Goal: Browse casually: Explore the website without a specific task or goal

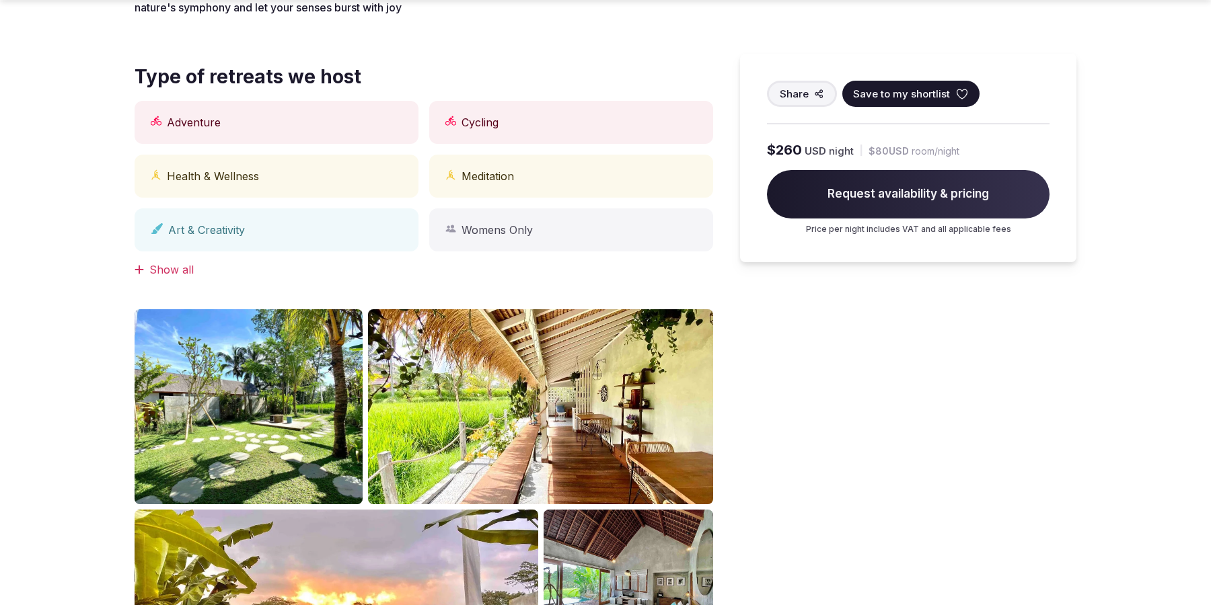
scroll to position [1114, 0]
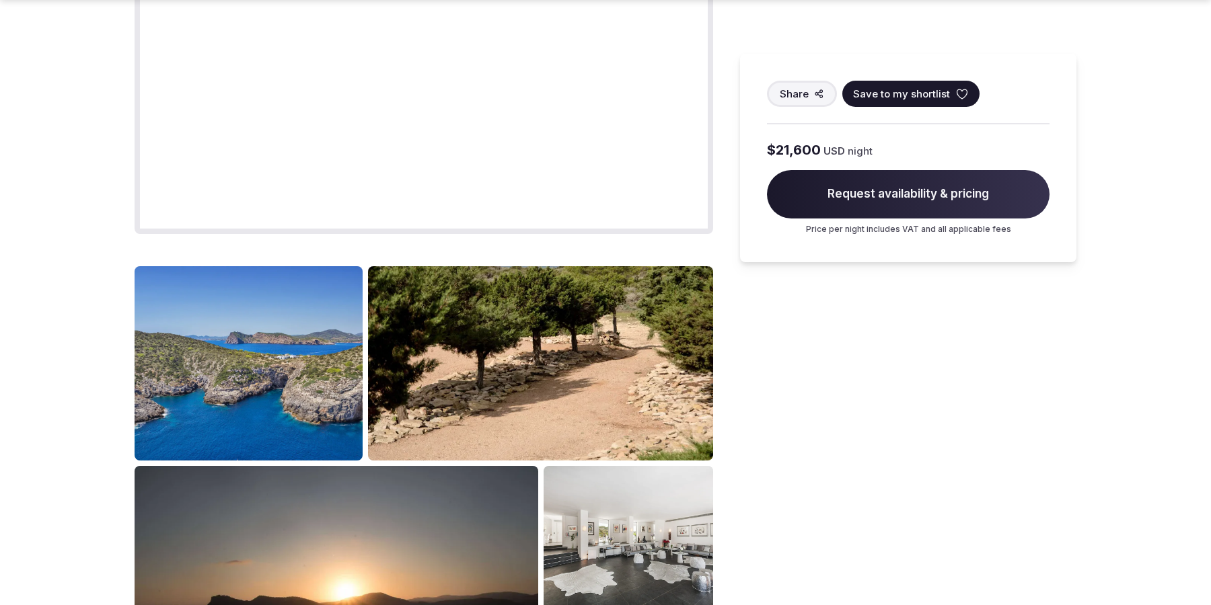
scroll to position [1691, 0]
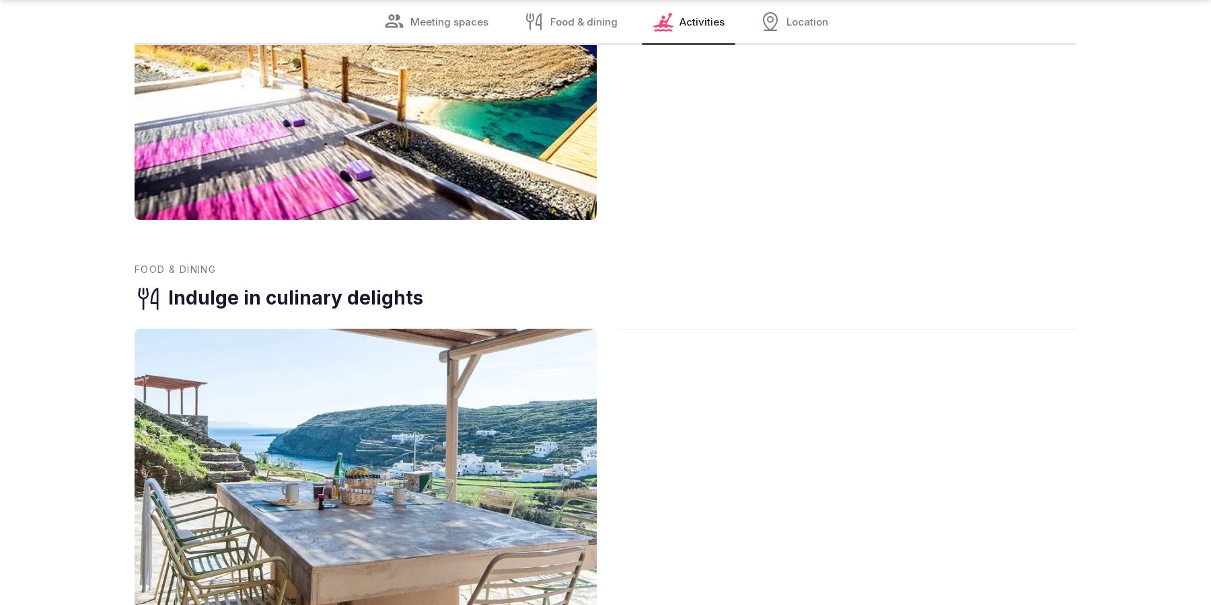
scroll to position [2223, 0]
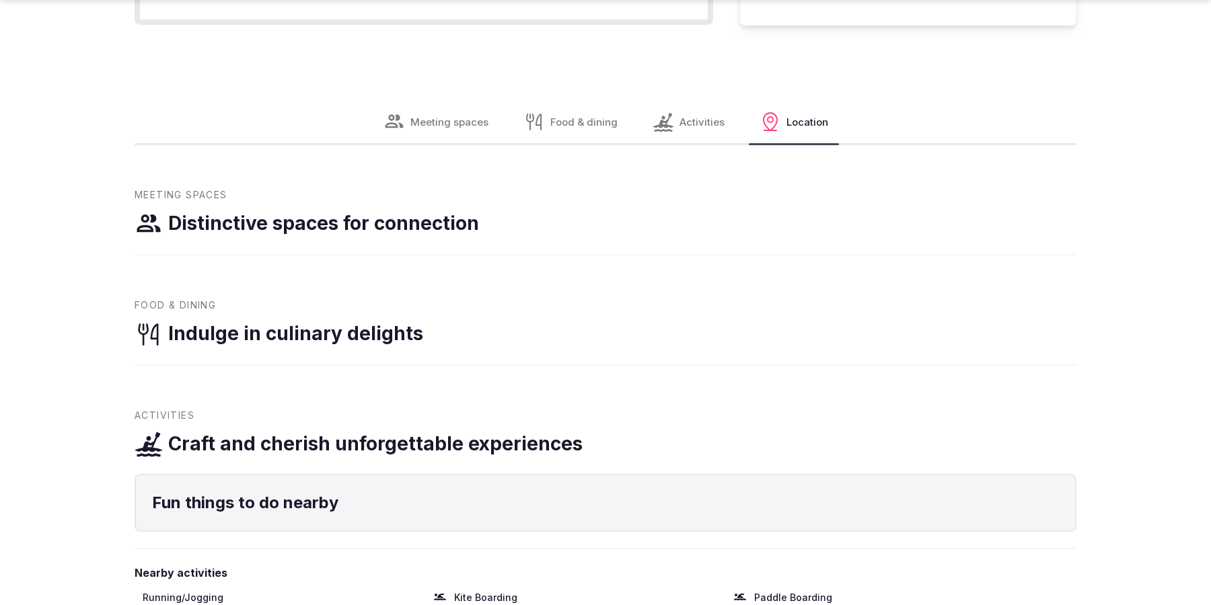
scroll to position [1691, 0]
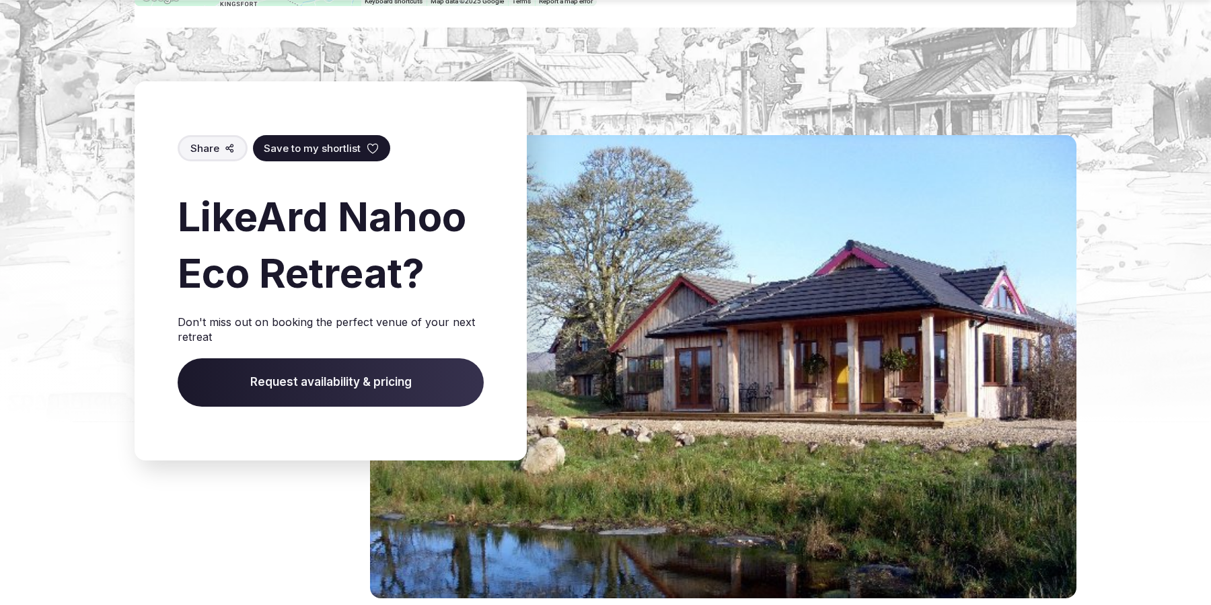
scroll to position [2143, 0]
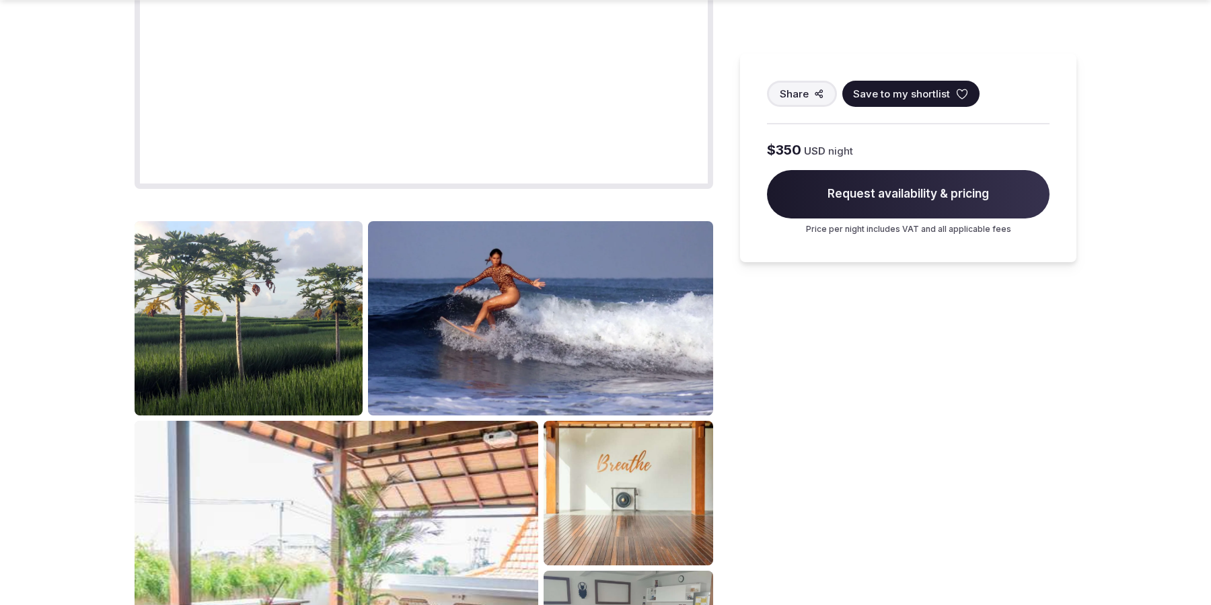
scroll to position [1691, 0]
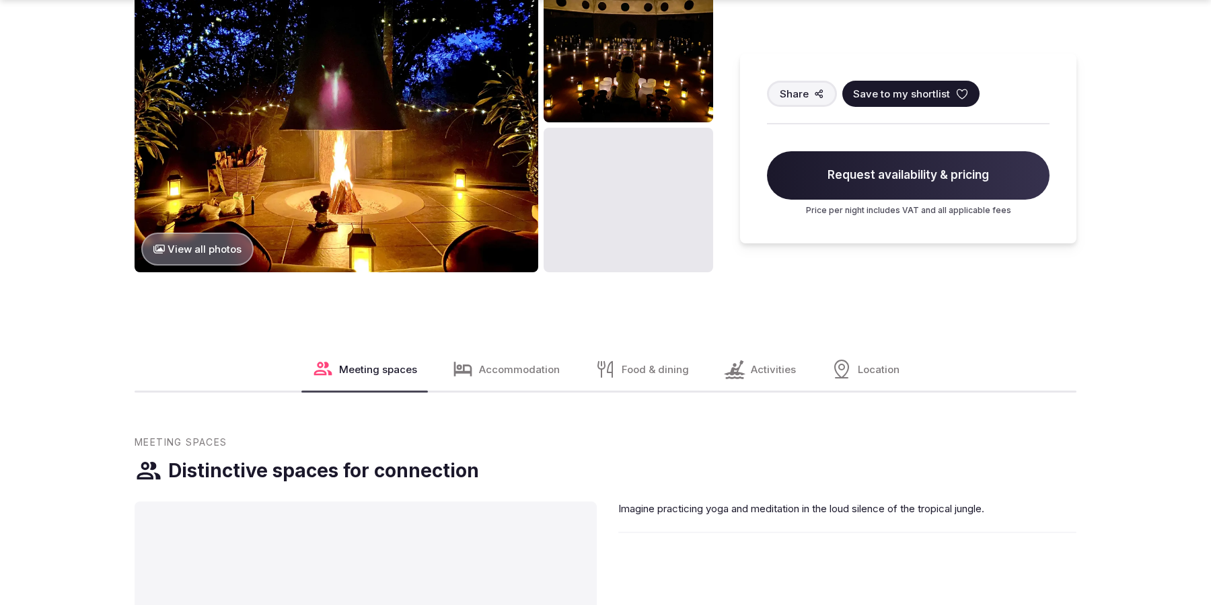
scroll to position [1691, 0]
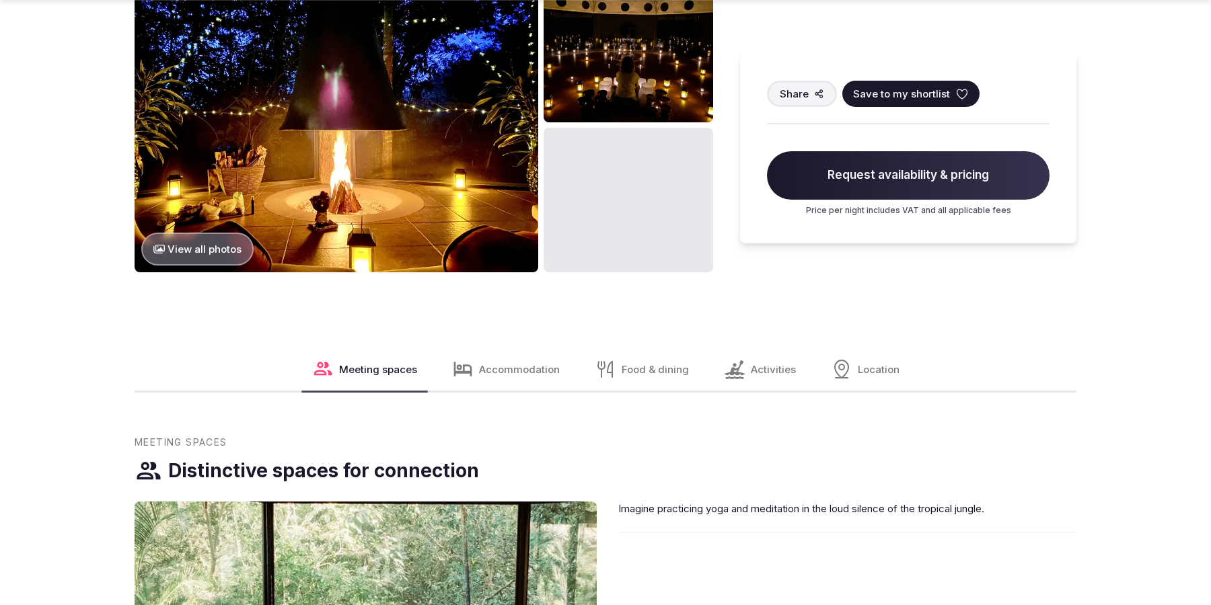
scroll to position [1691, 0]
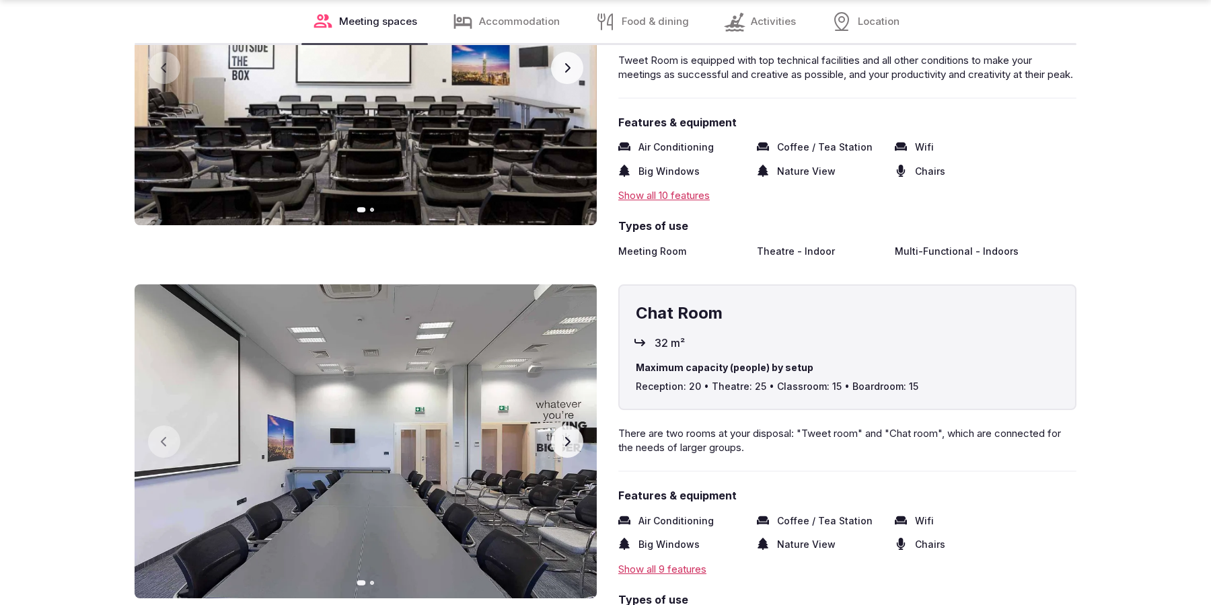
scroll to position [2222, 0]
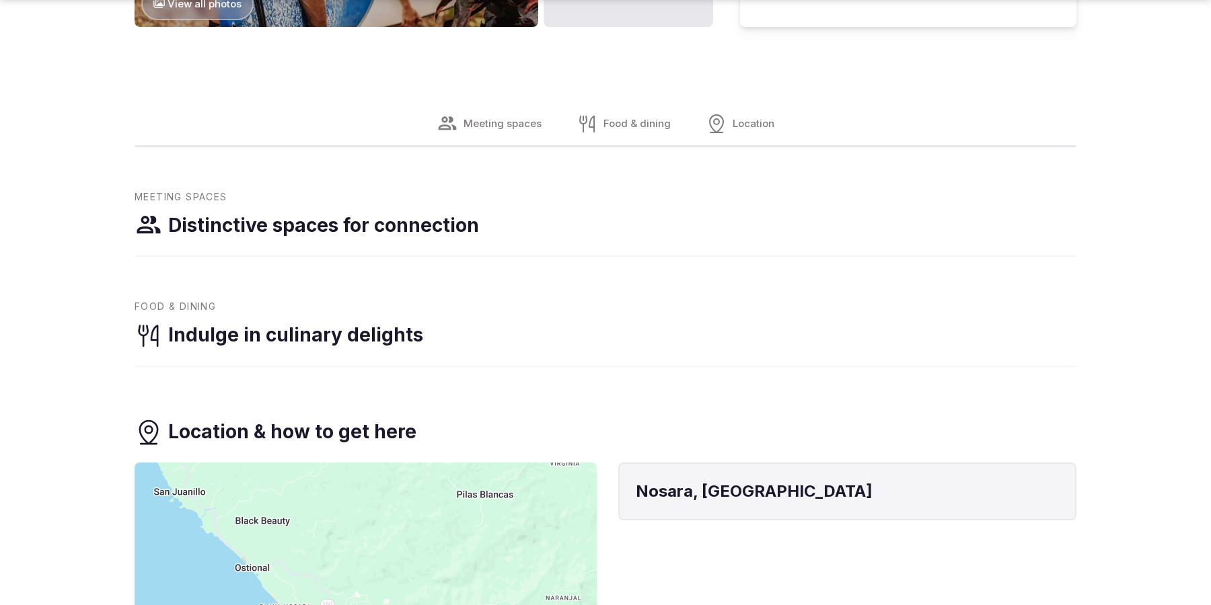
scroll to position [1691, 0]
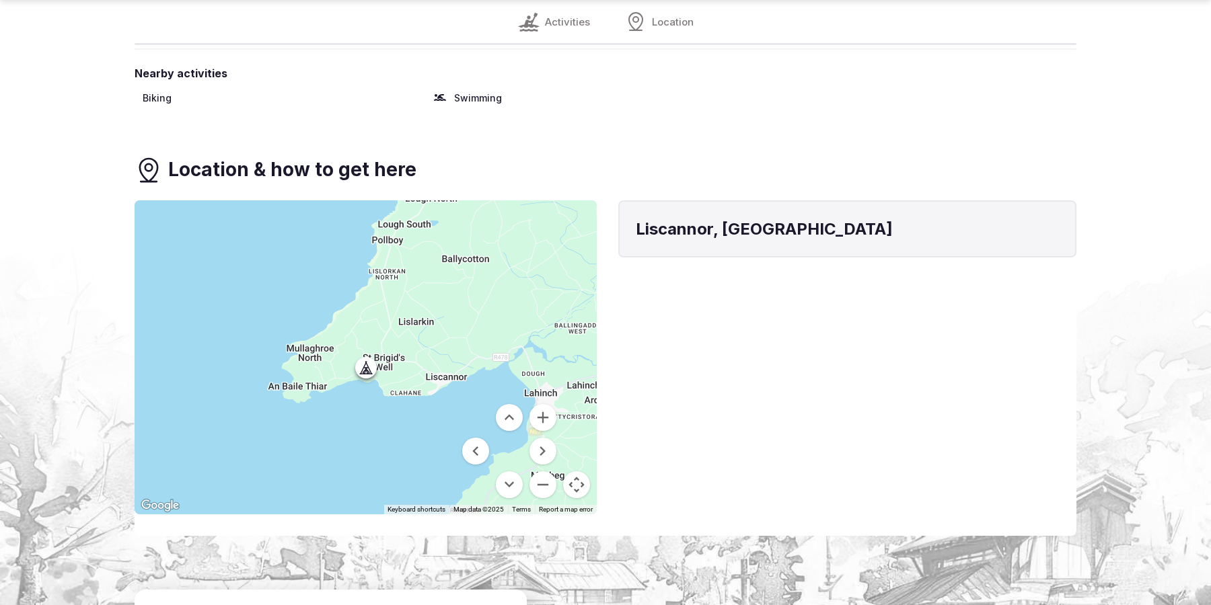
scroll to position [2127, 0]
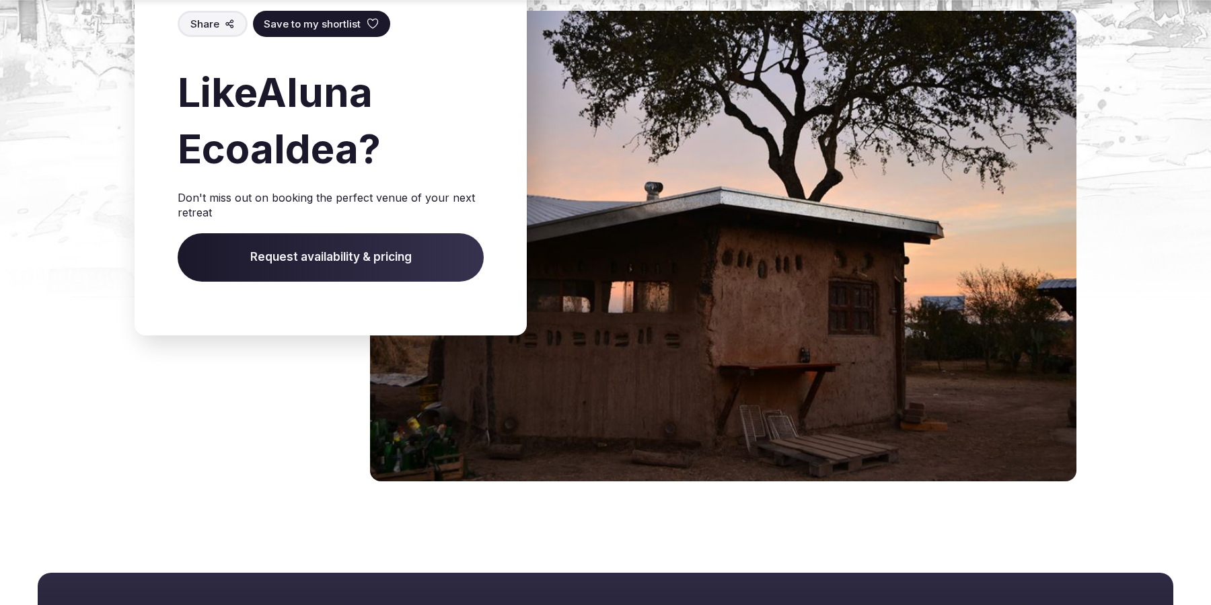
scroll to position [2026, 0]
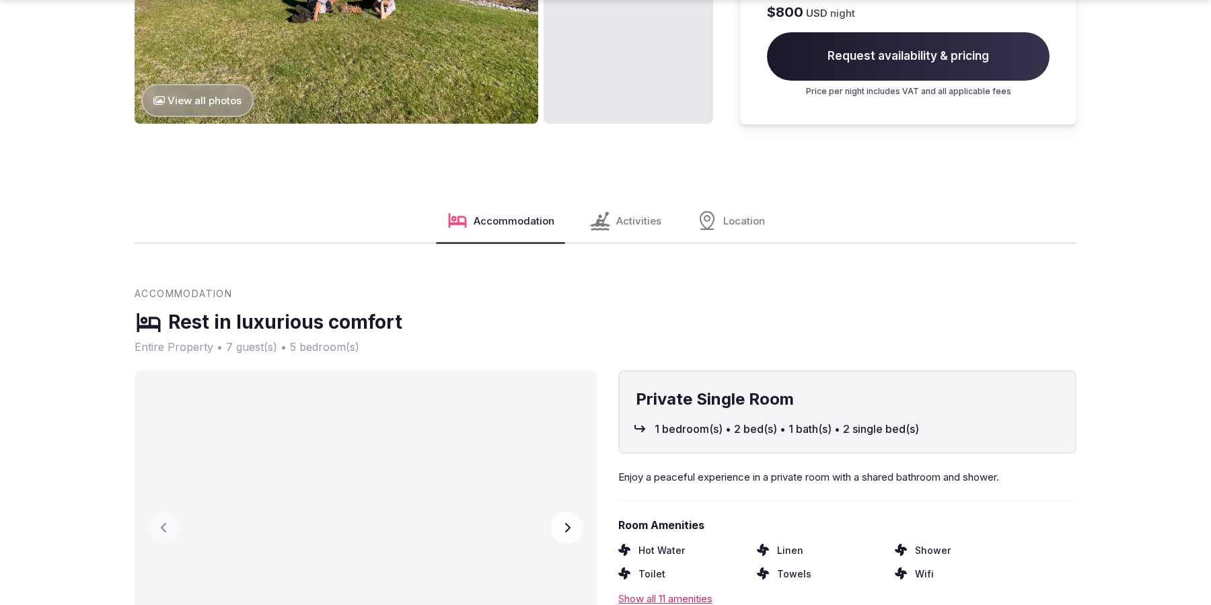
scroll to position [2268, 0]
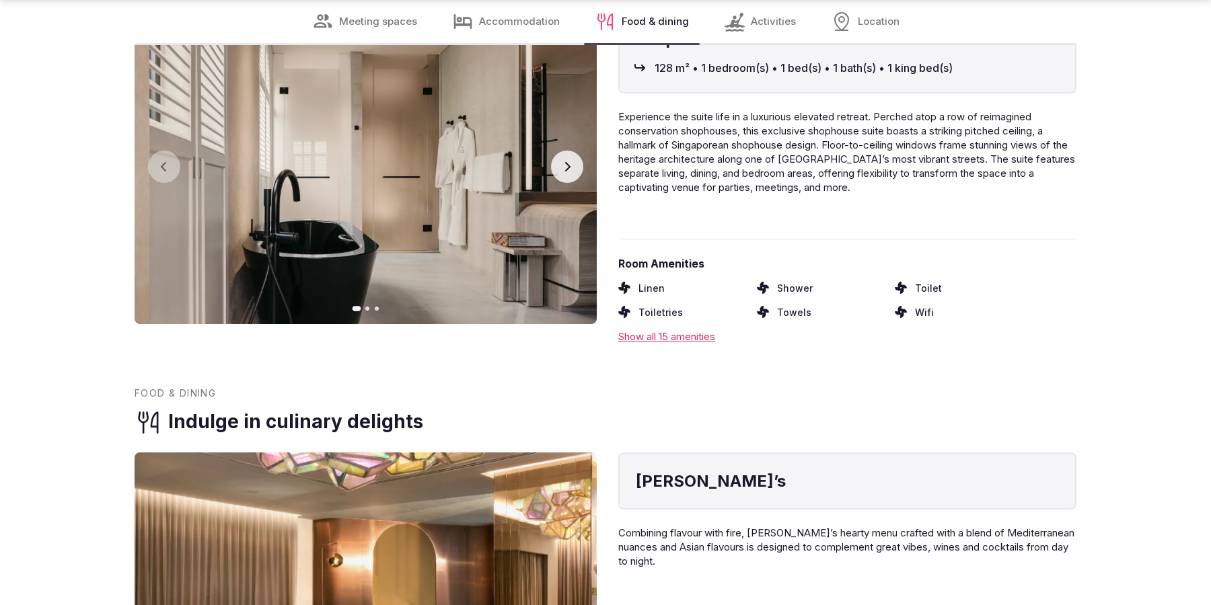
scroll to position [2178, 0]
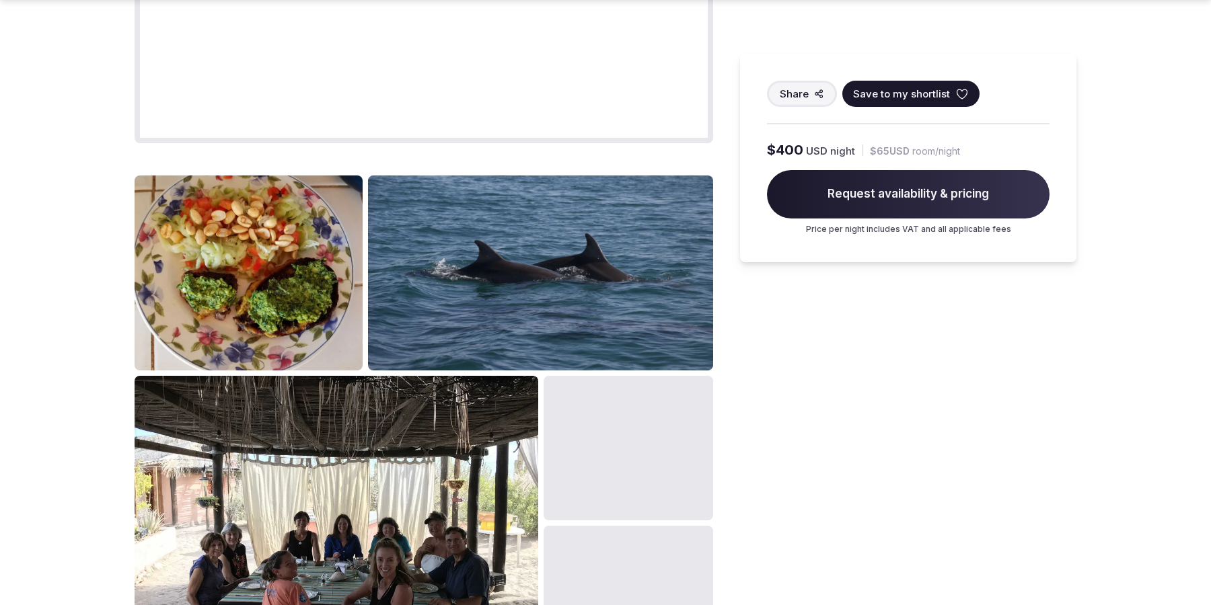
scroll to position [2268, 0]
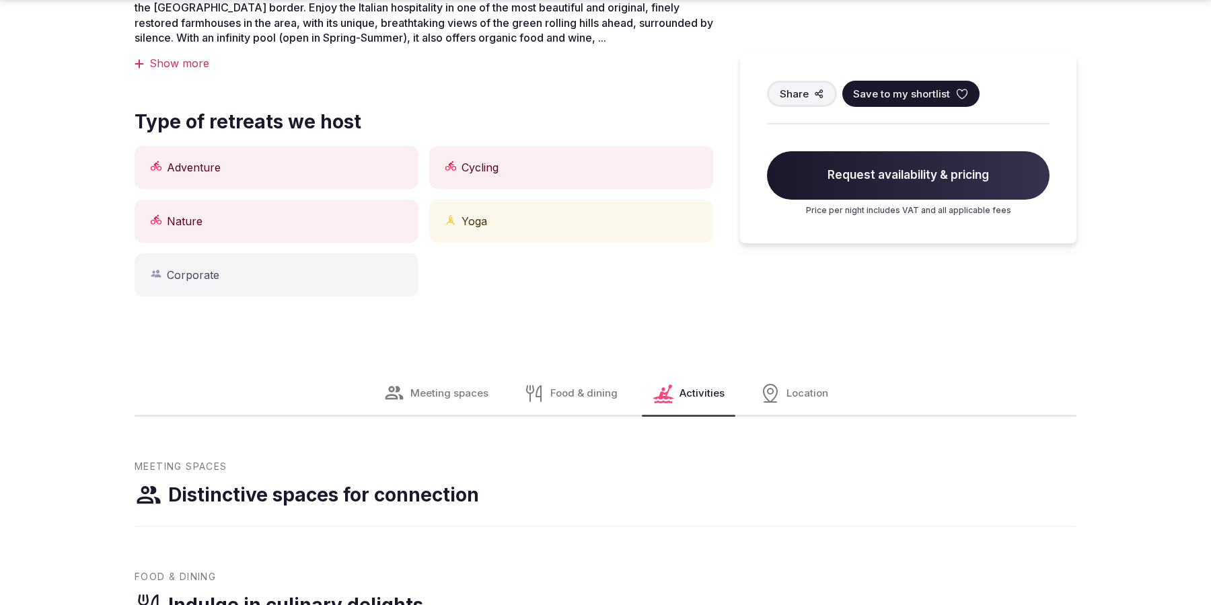
scroll to position [1646, 0]
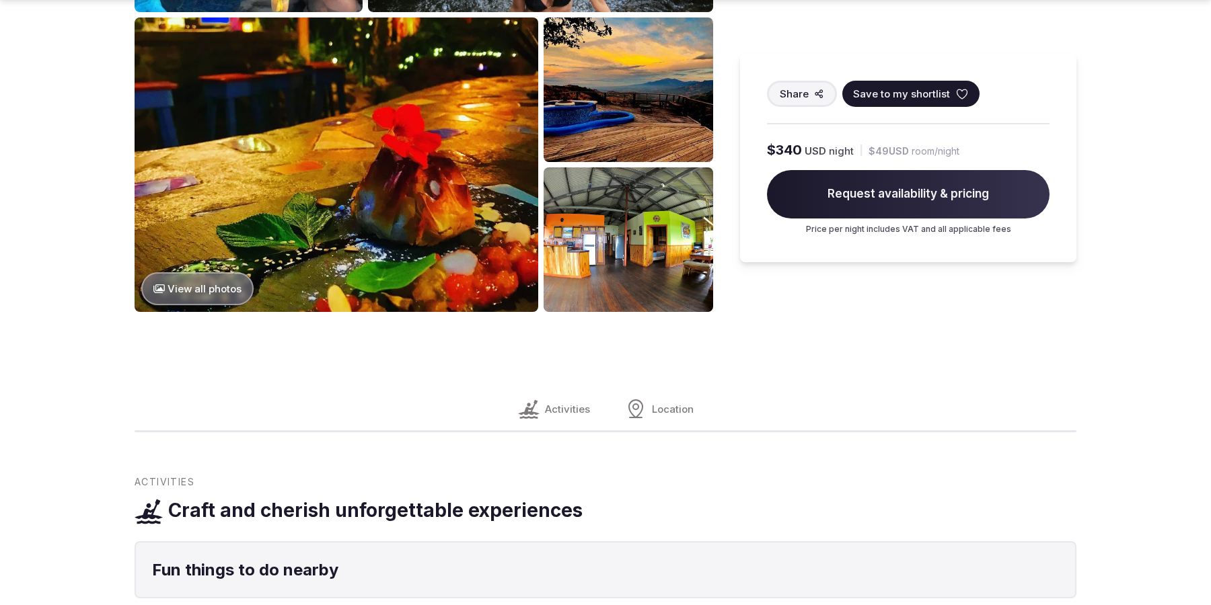
scroll to position [1691, 0]
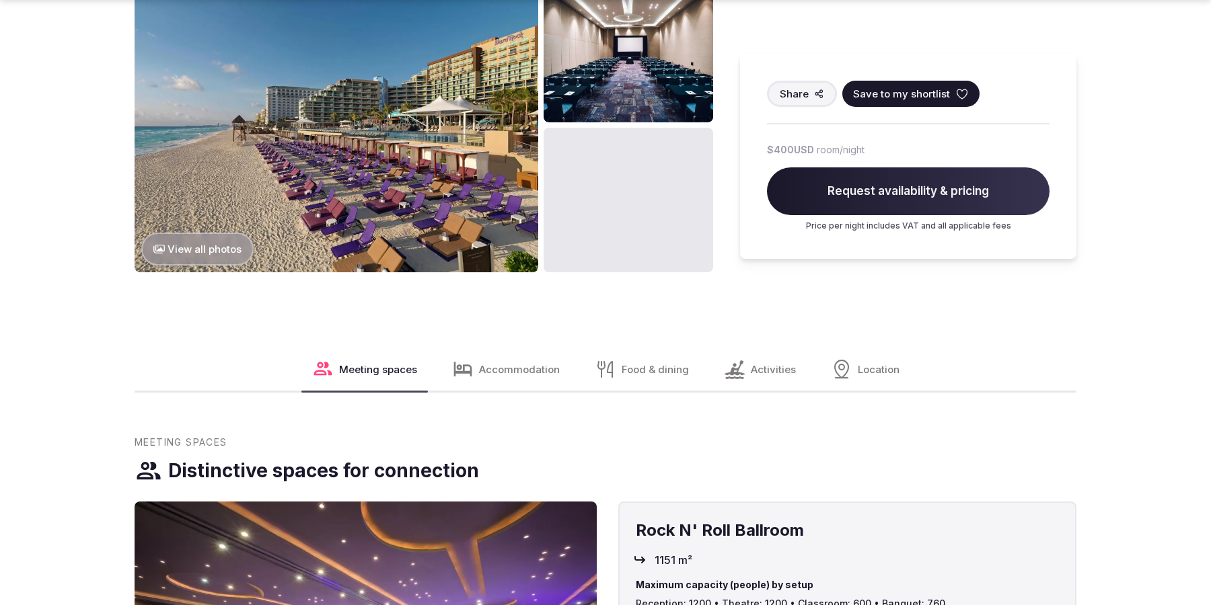
scroll to position [1691, 0]
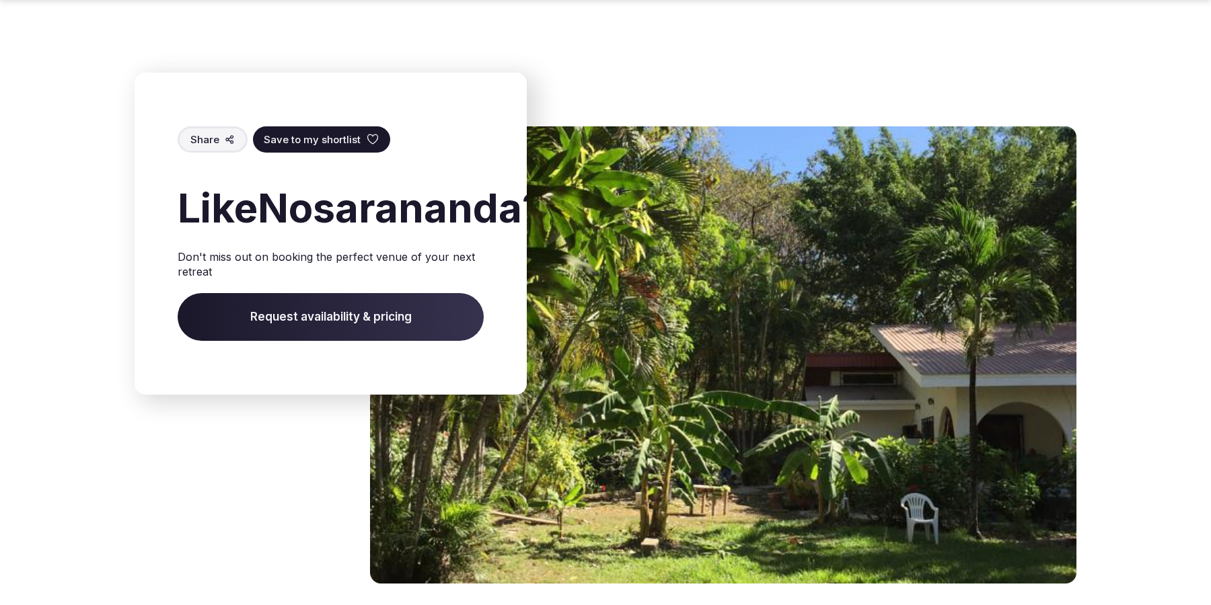
scroll to position [2114, 0]
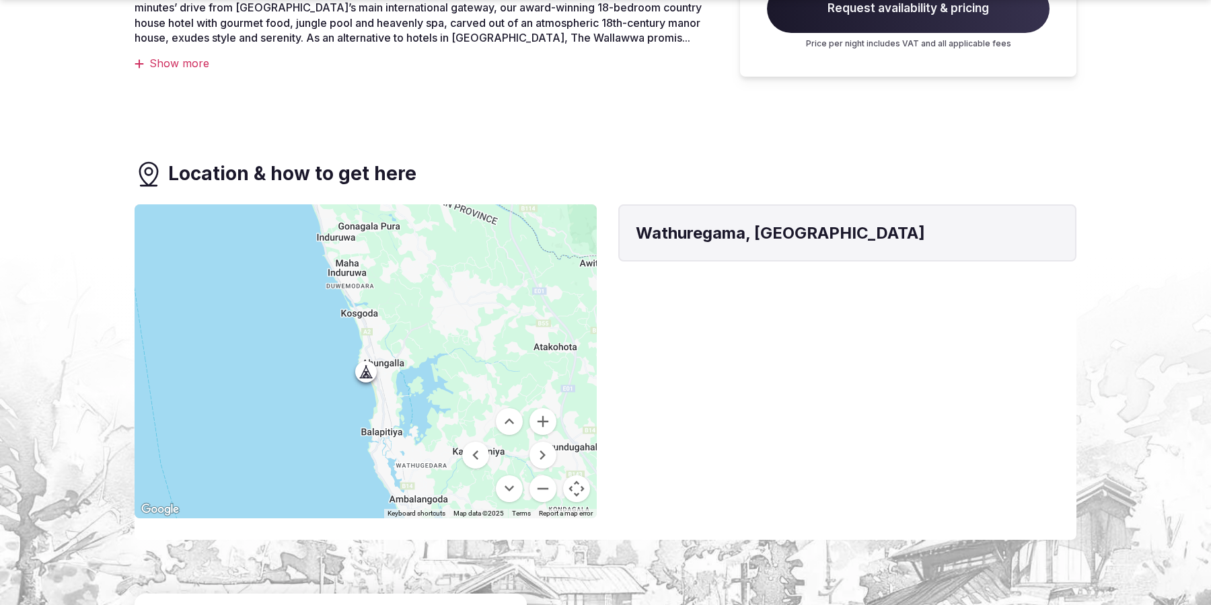
scroll to position [1114, 0]
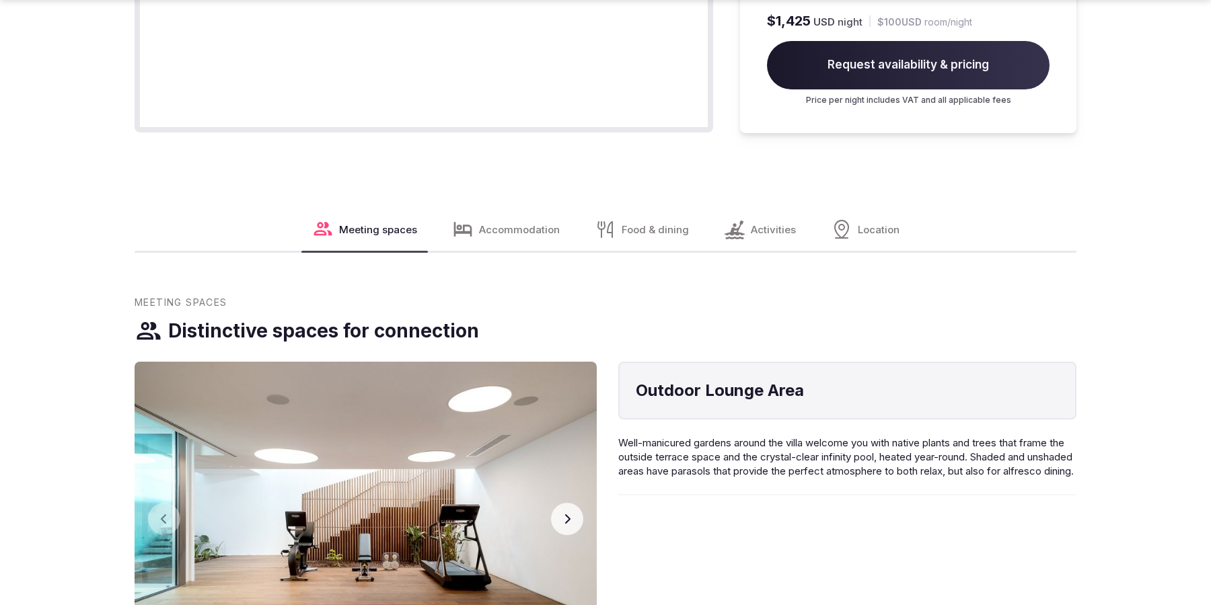
scroll to position [2223, 0]
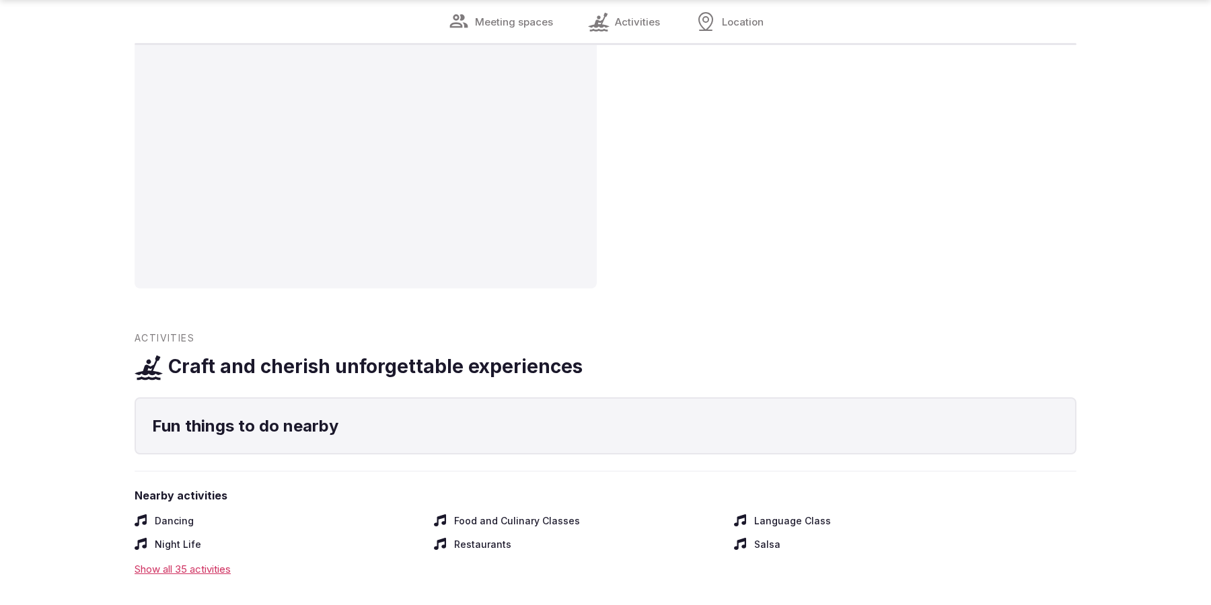
scroll to position [1646, 0]
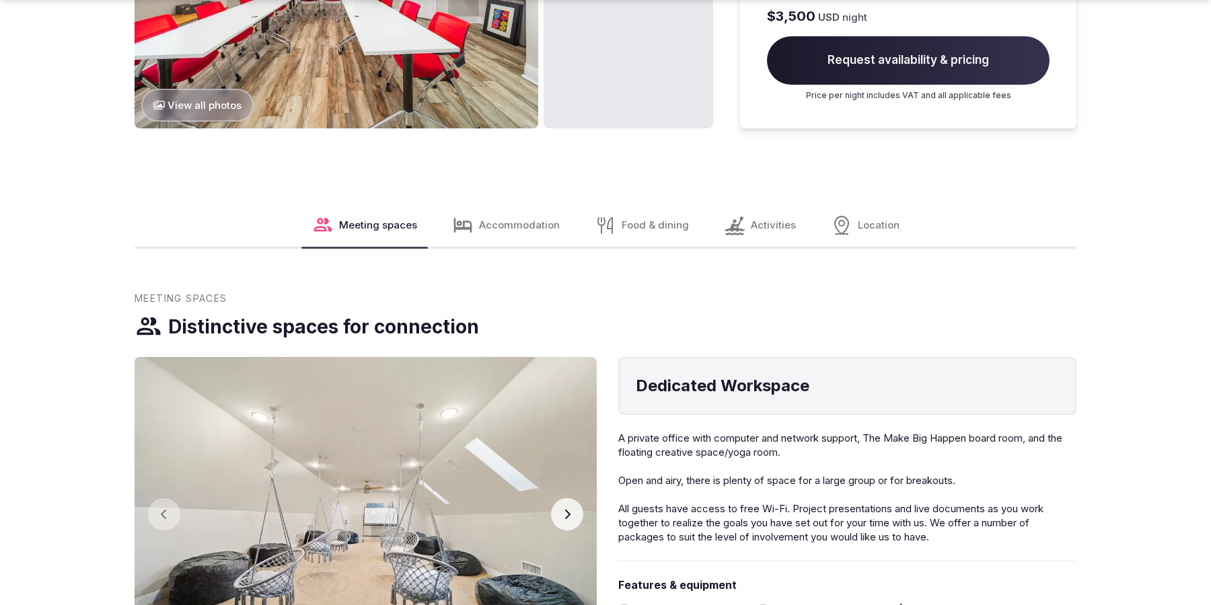
scroll to position [2268, 0]
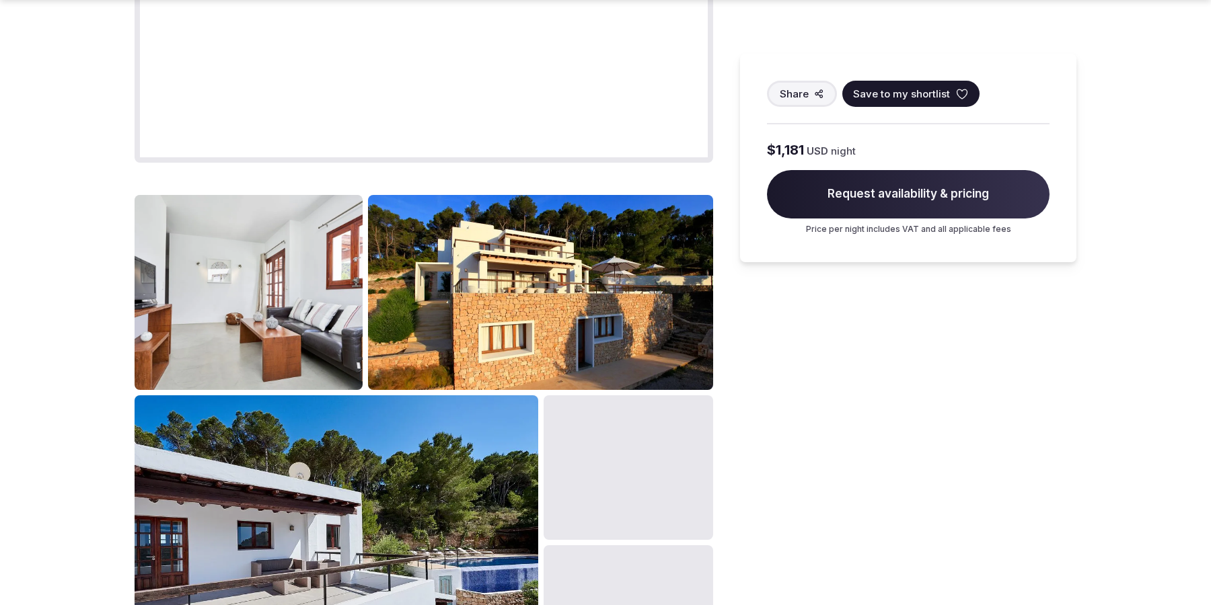
scroll to position [1691, 0]
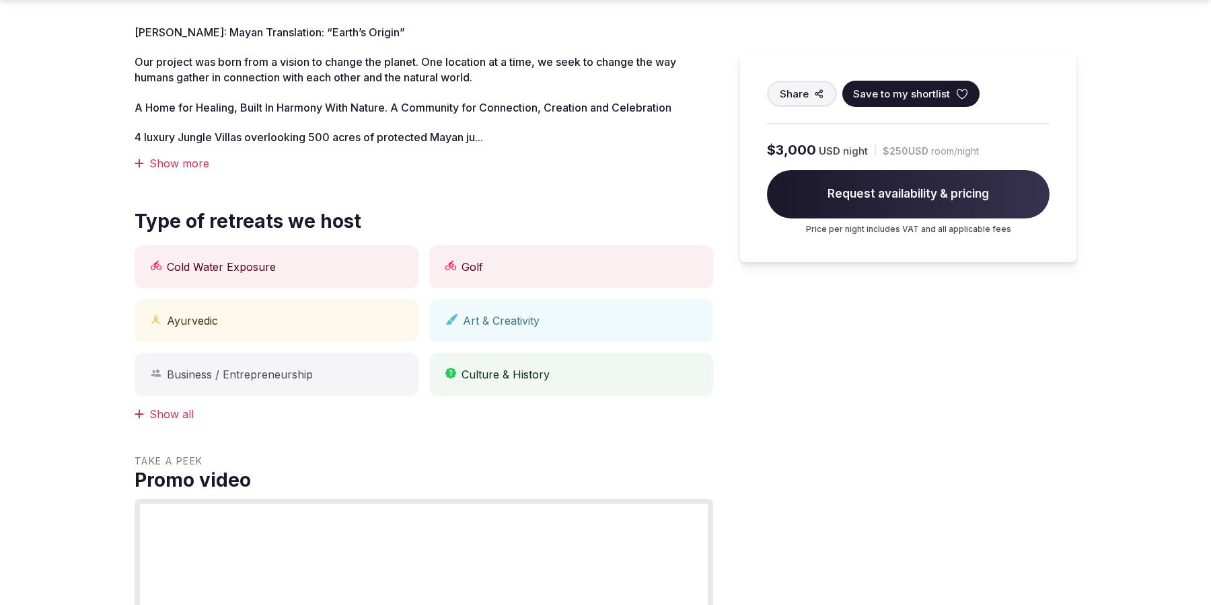
scroll to position [1691, 0]
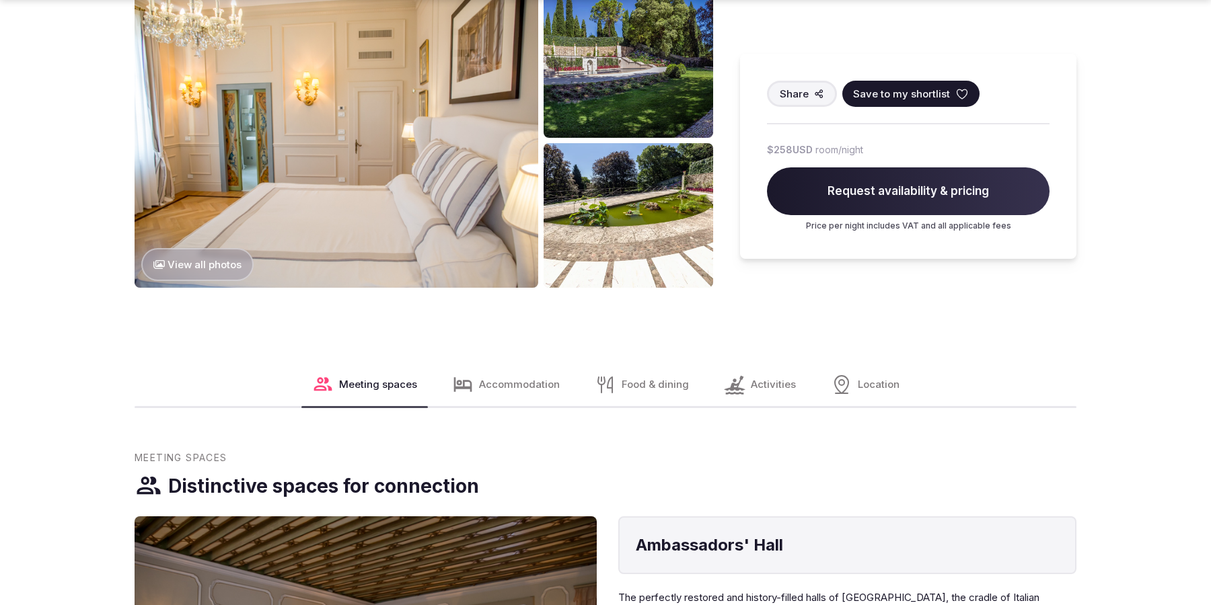
scroll to position [1691, 0]
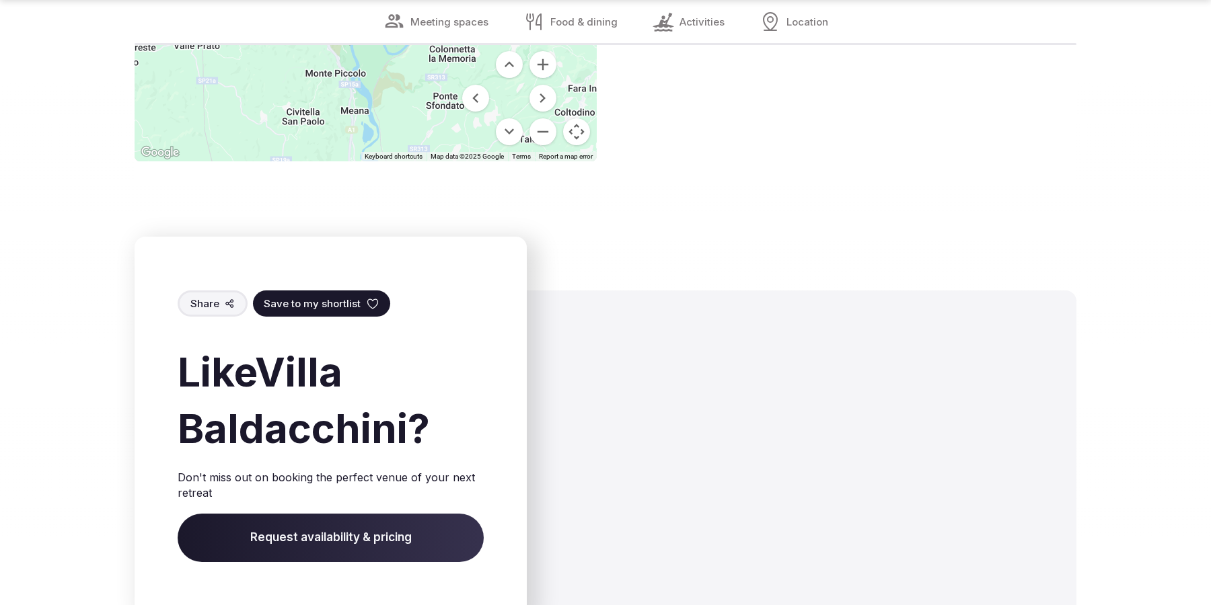
scroll to position [2178, 0]
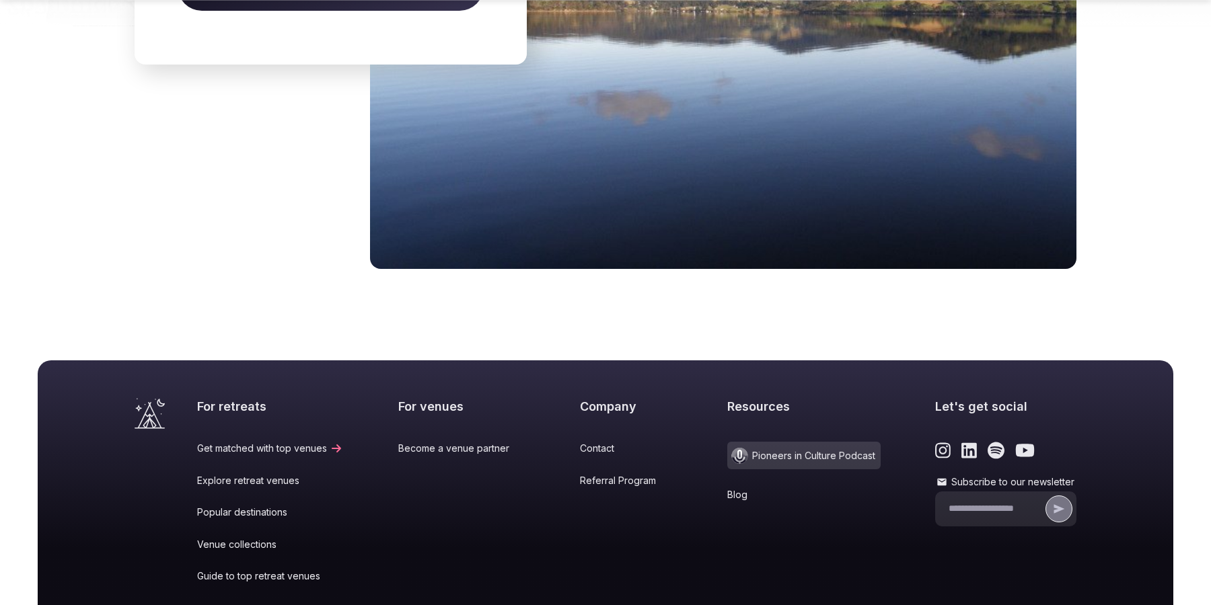
scroll to position [1859, 0]
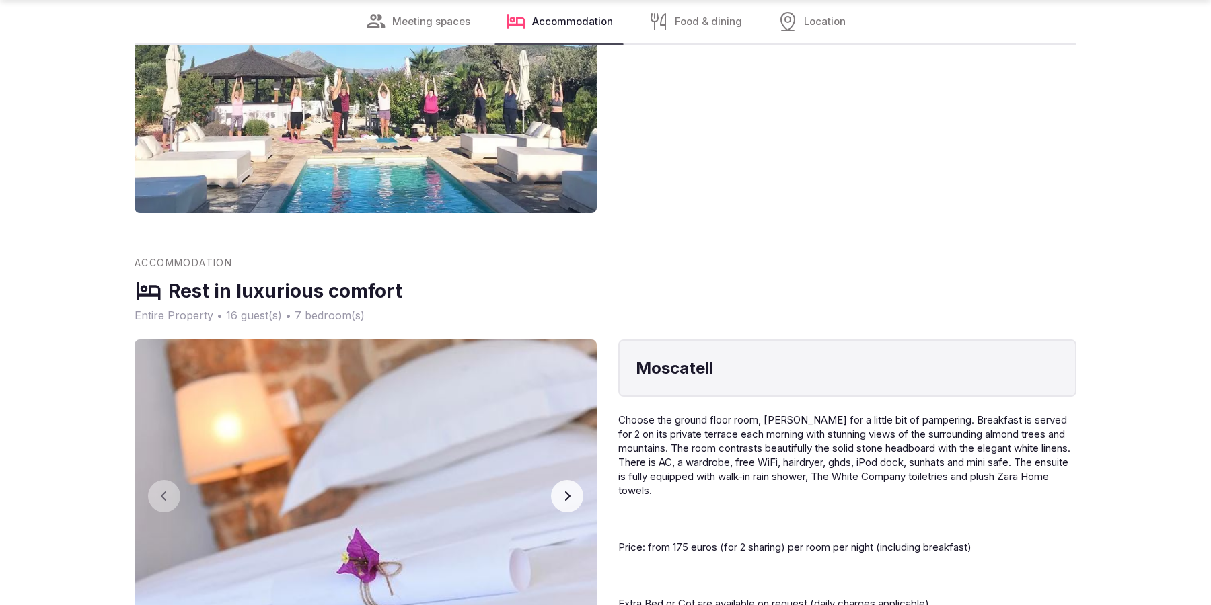
scroll to position [2223, 0]
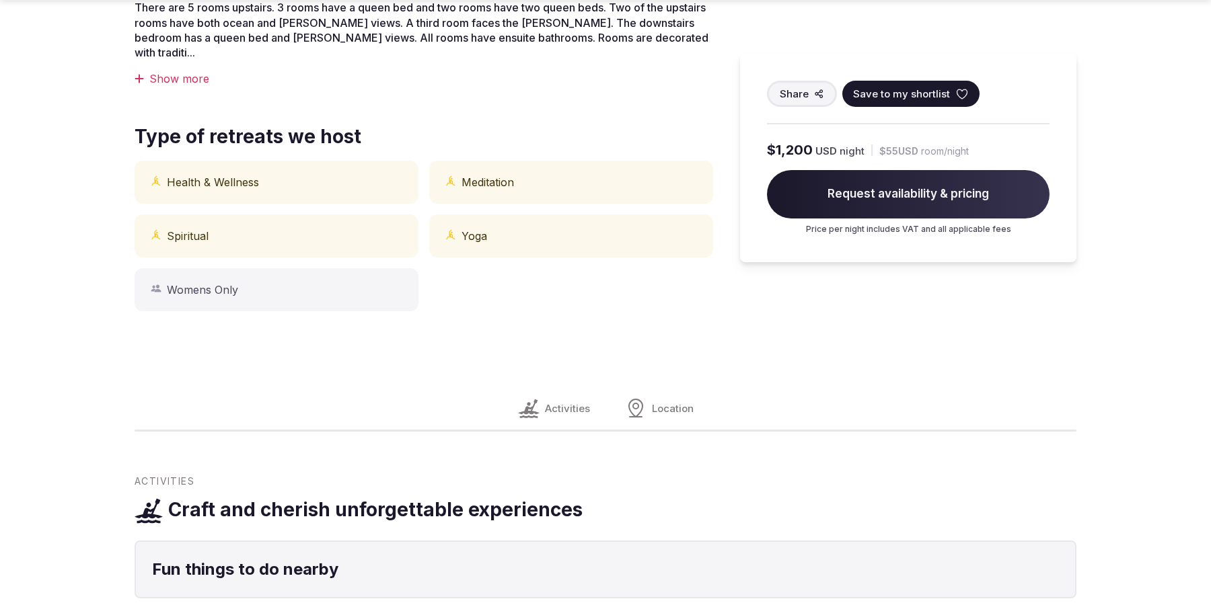
scroll to position [1114, 0]
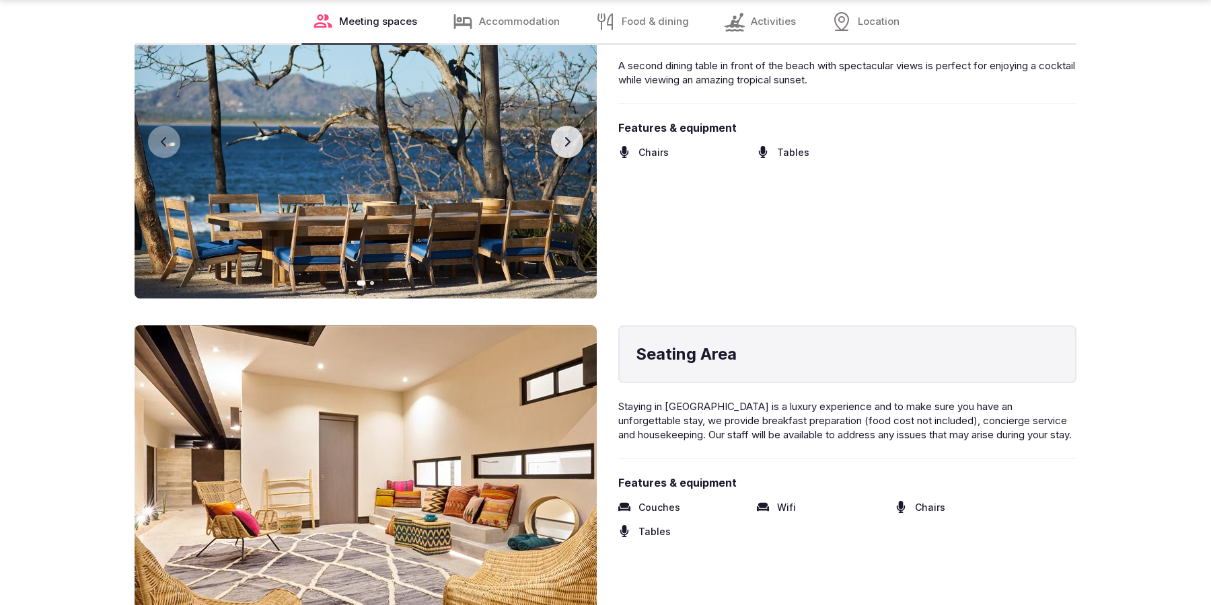
scroll to position [2223, 0]
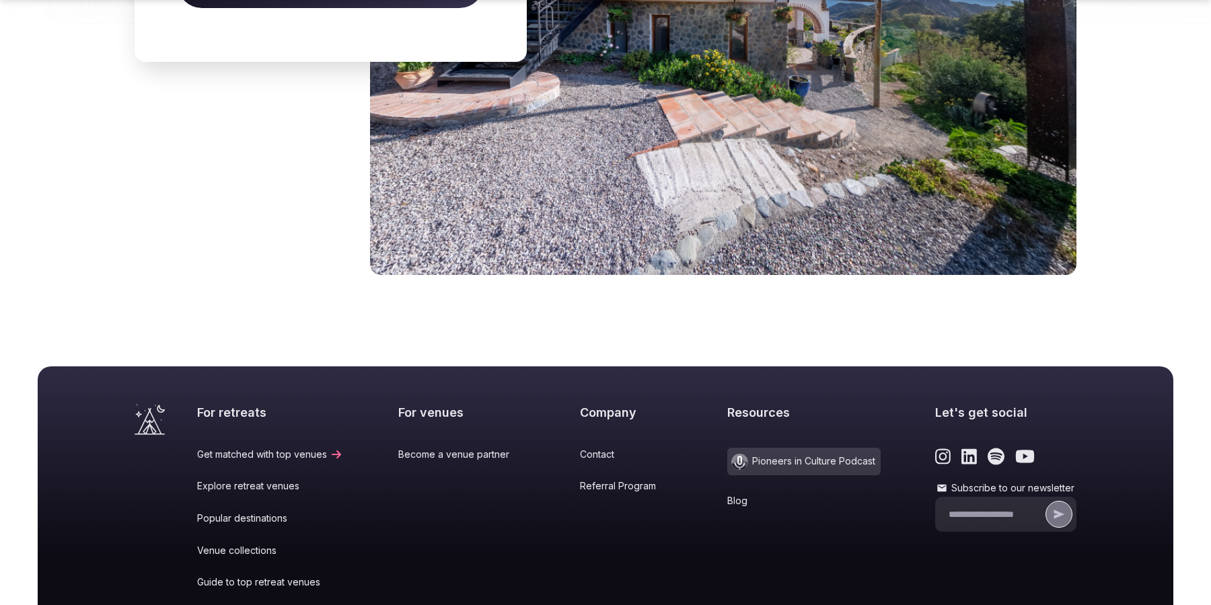
scroll to position [1820, 0]
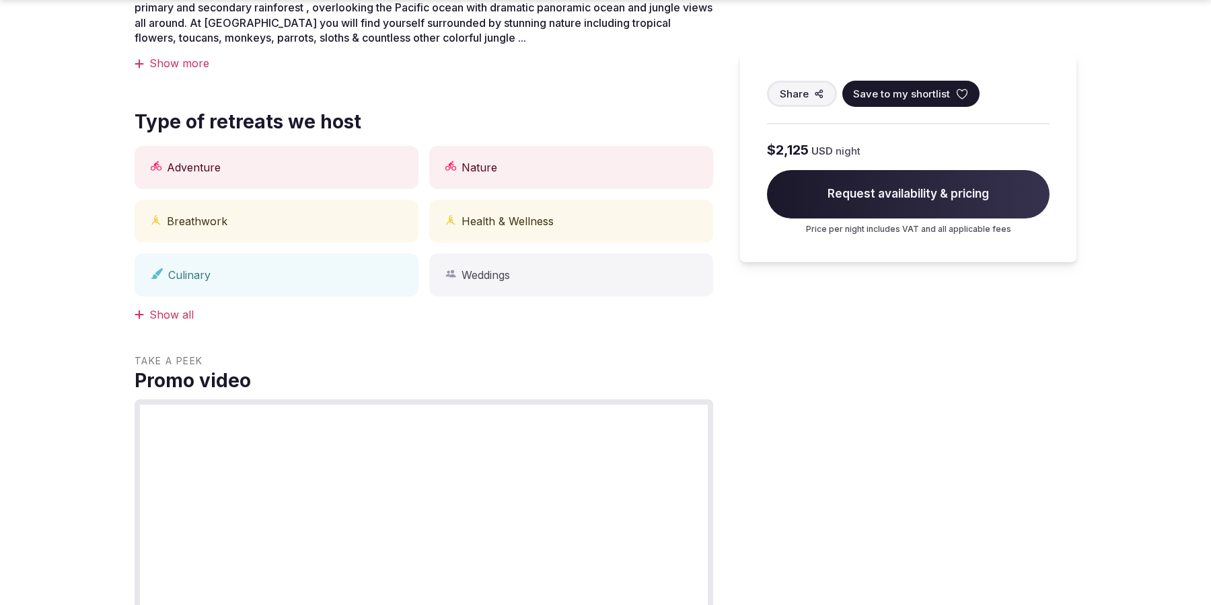
scroll to position [1114, 0]
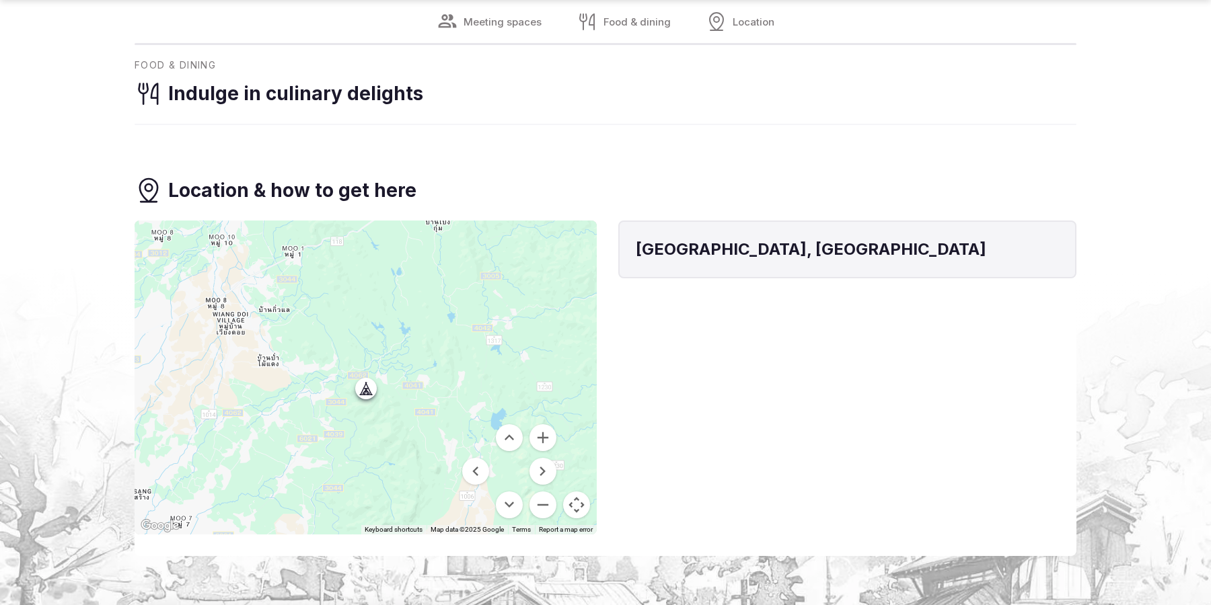
scroll to position [1646, 0]
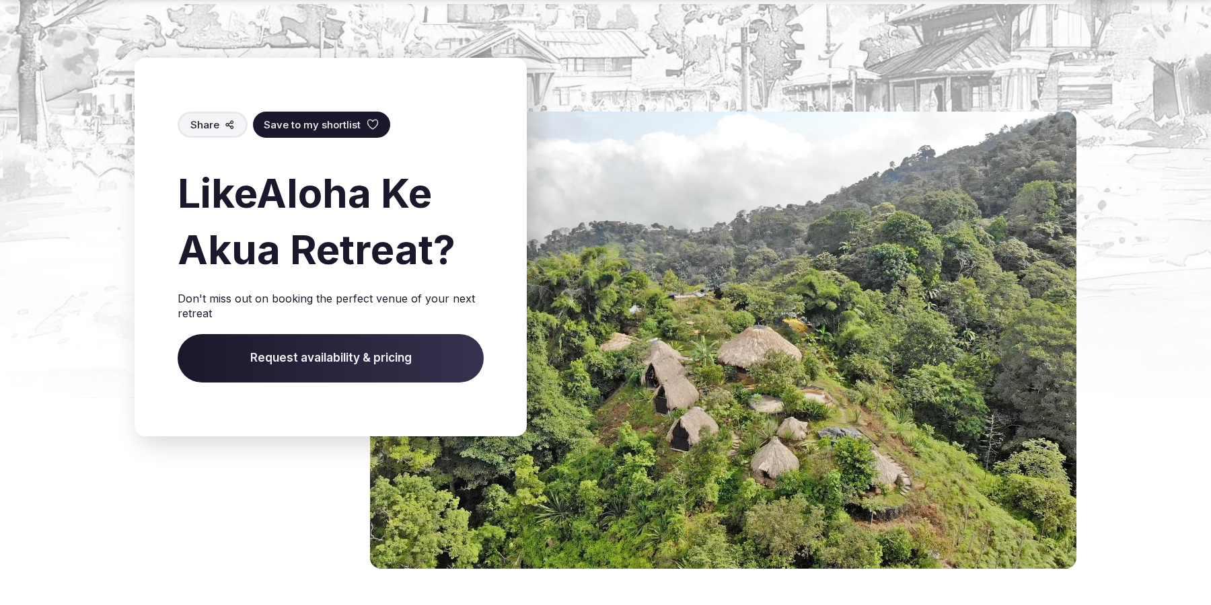
scroll to position [2114, 0]
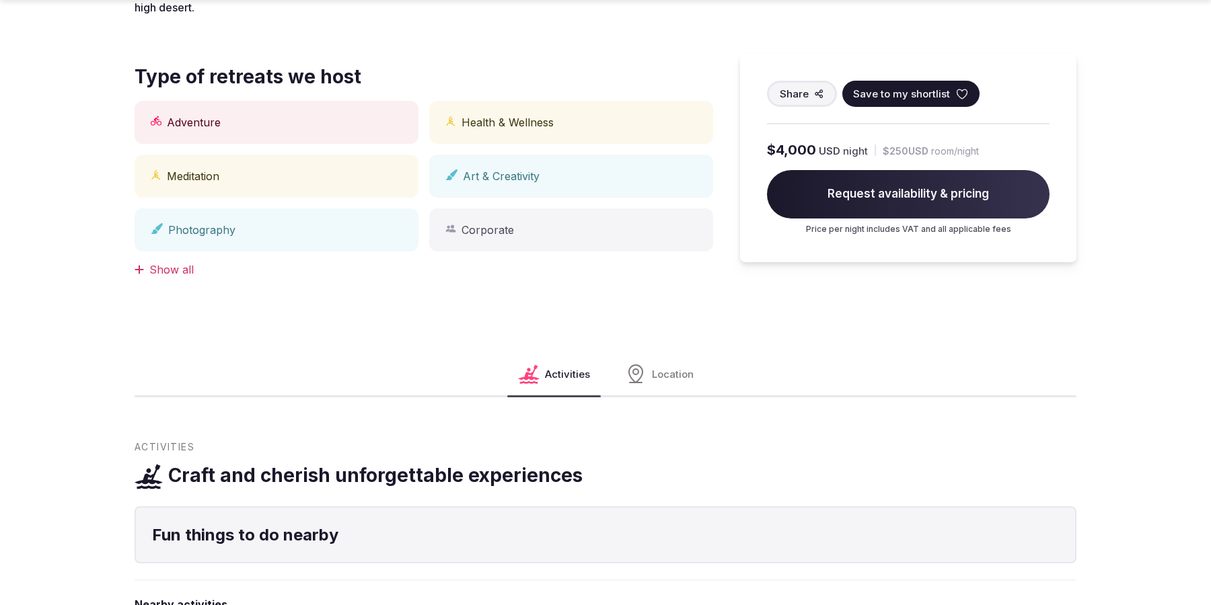
scroll to position [1114, 0]
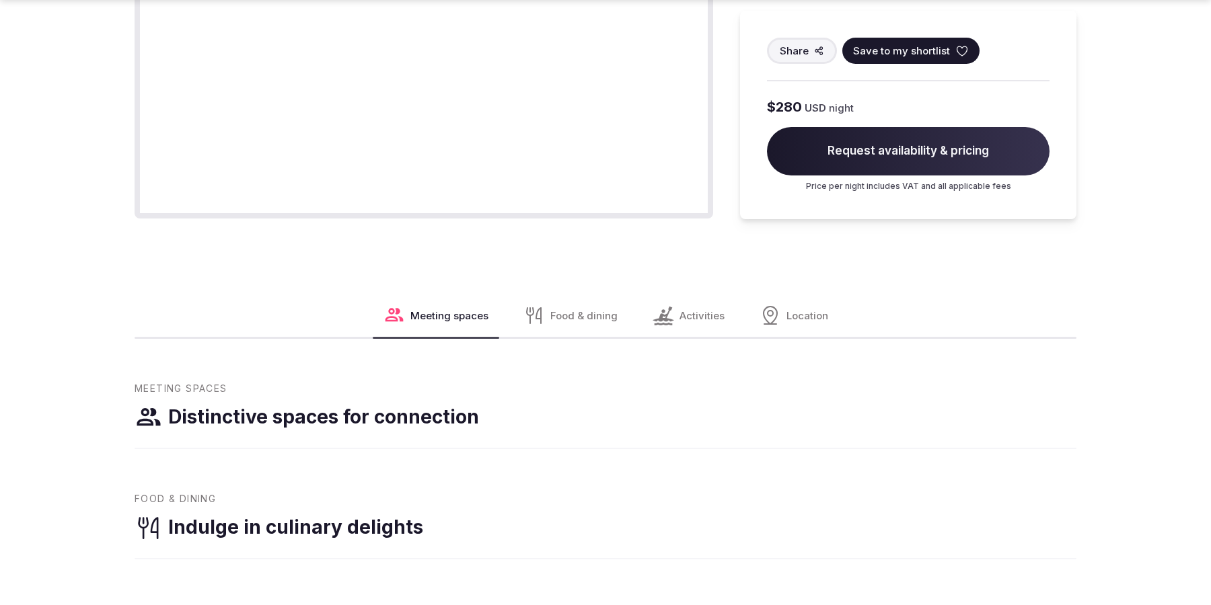
scroll to position [1691, 0]
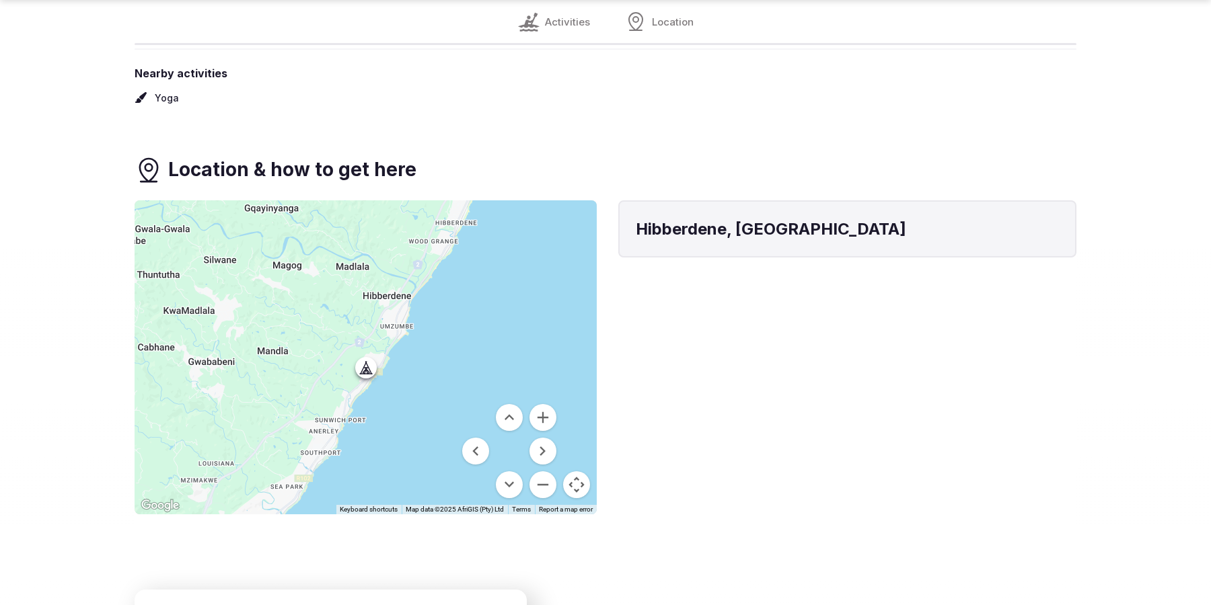
scroll to position [1646, 0]
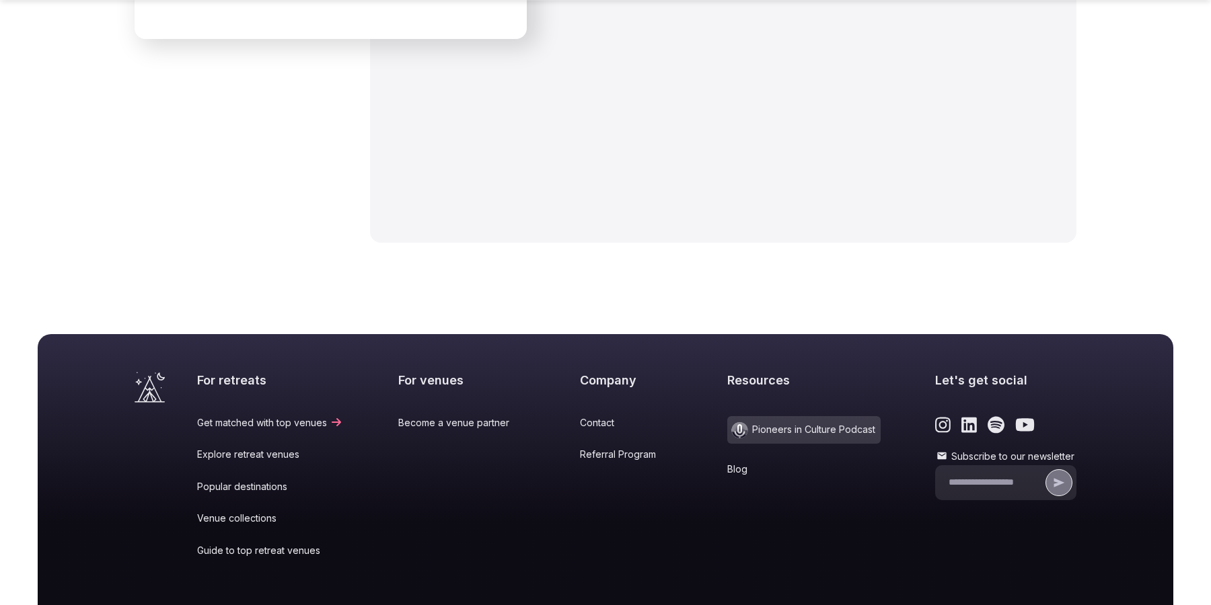
scroll to position [1833, 0]
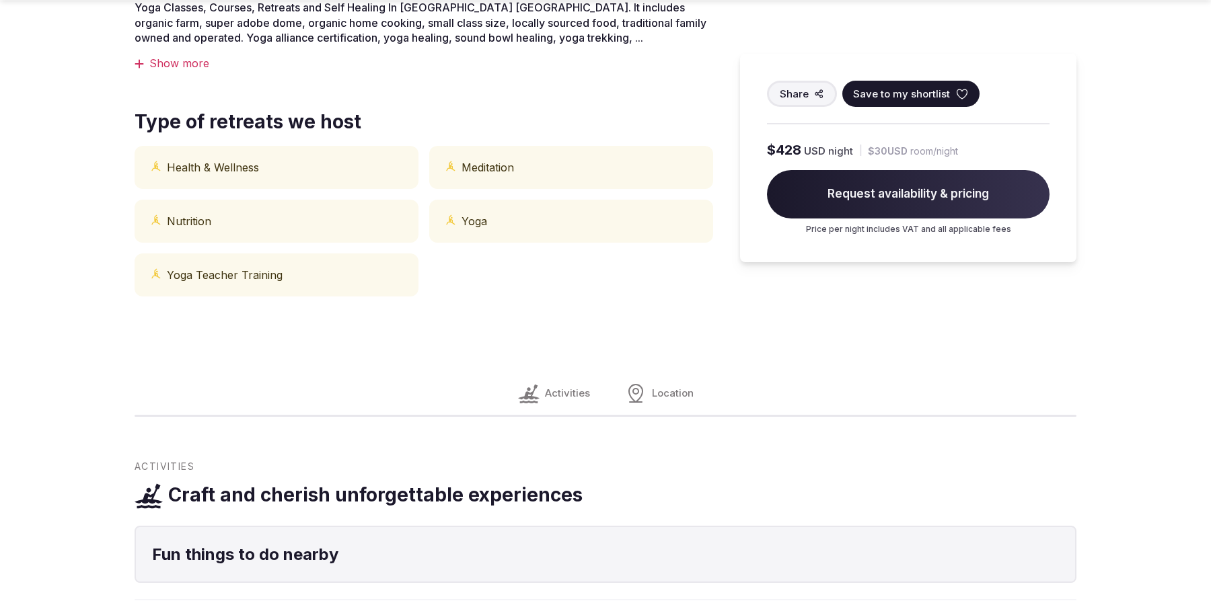
scroll to position [1114, 0]
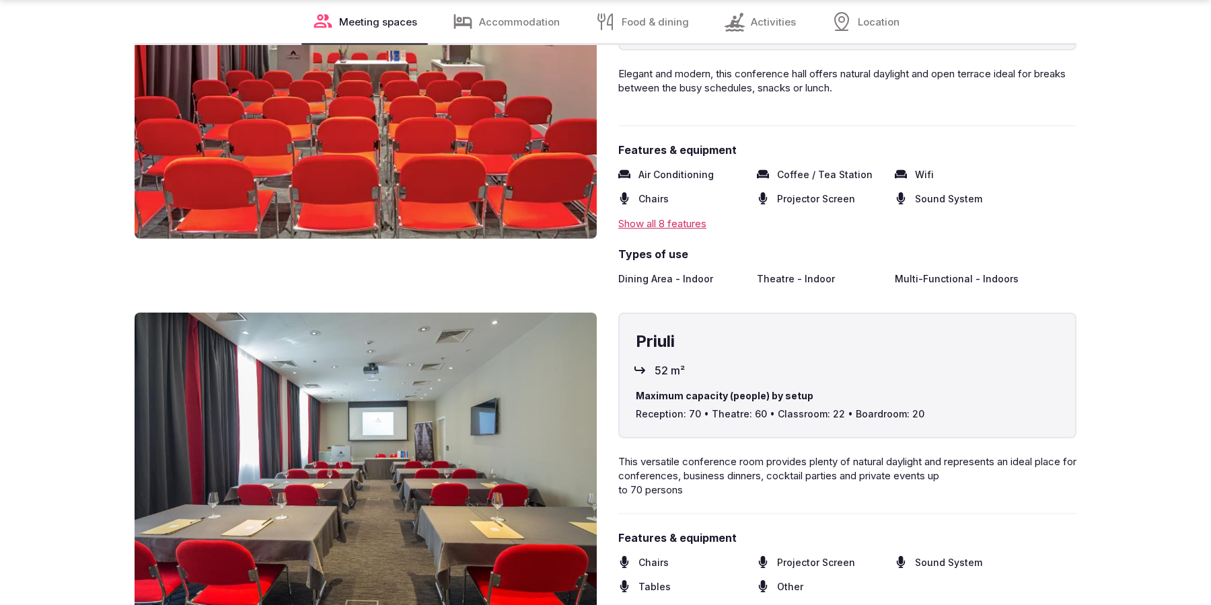
scroll to position [2223, 0]
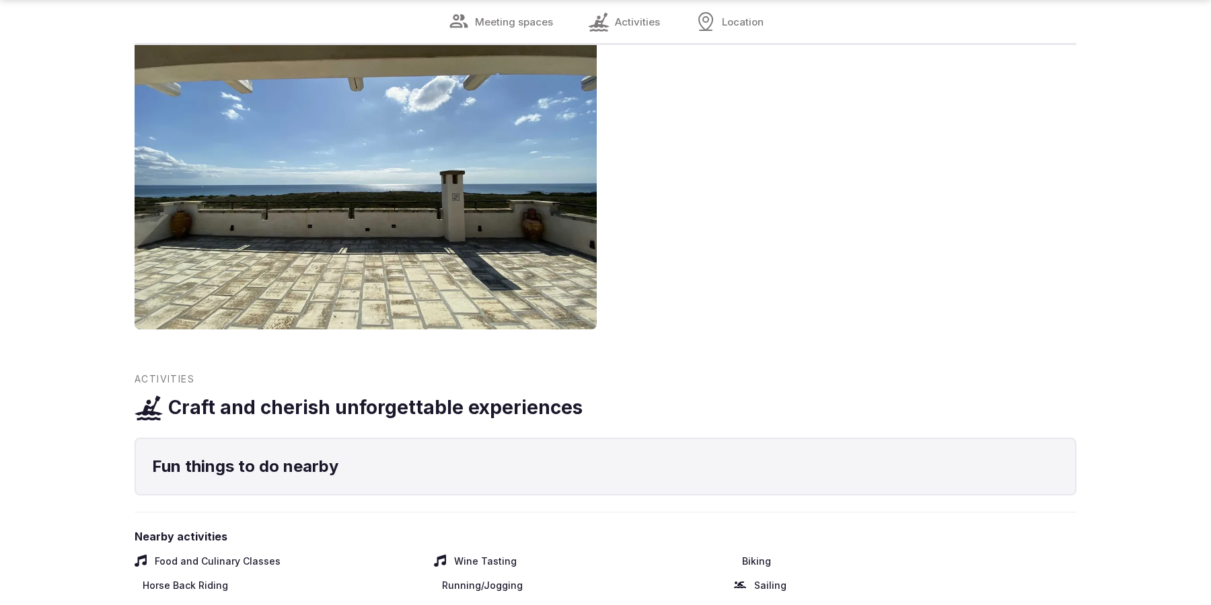
scroll to position [1645, 0]
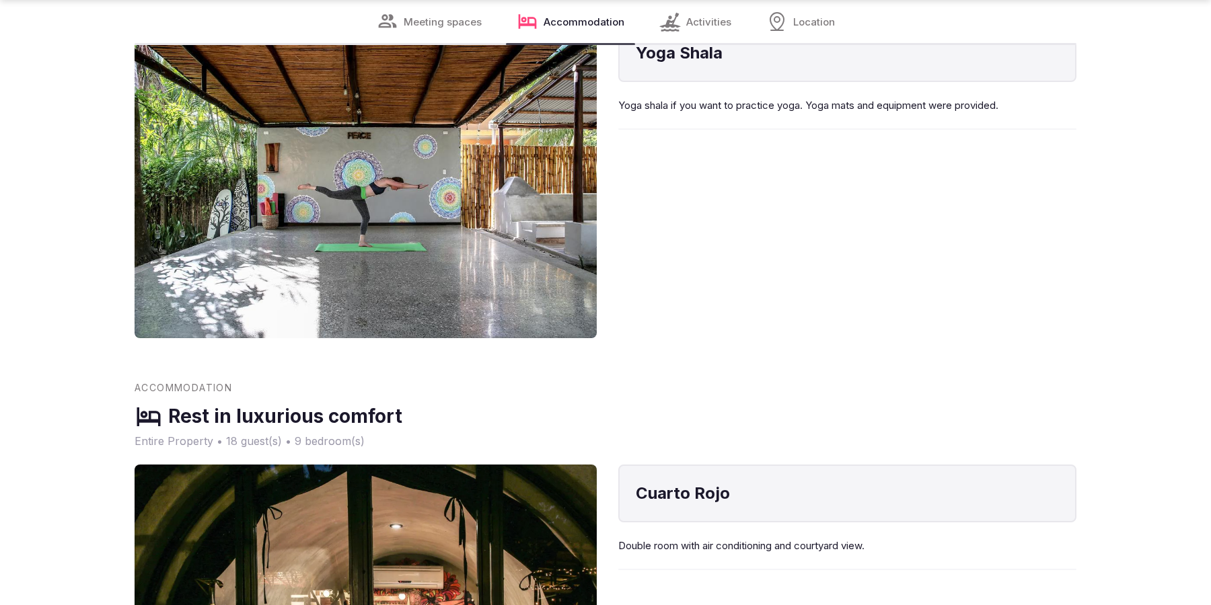
scroll to position [1606, 0]
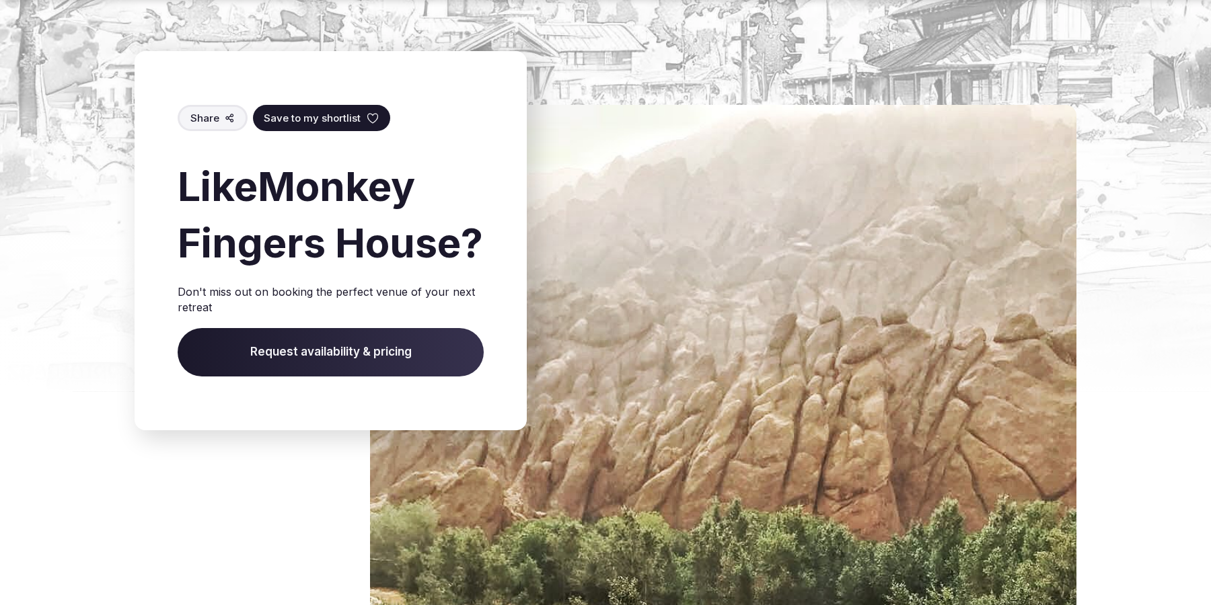
scroll to position [2223, 0]
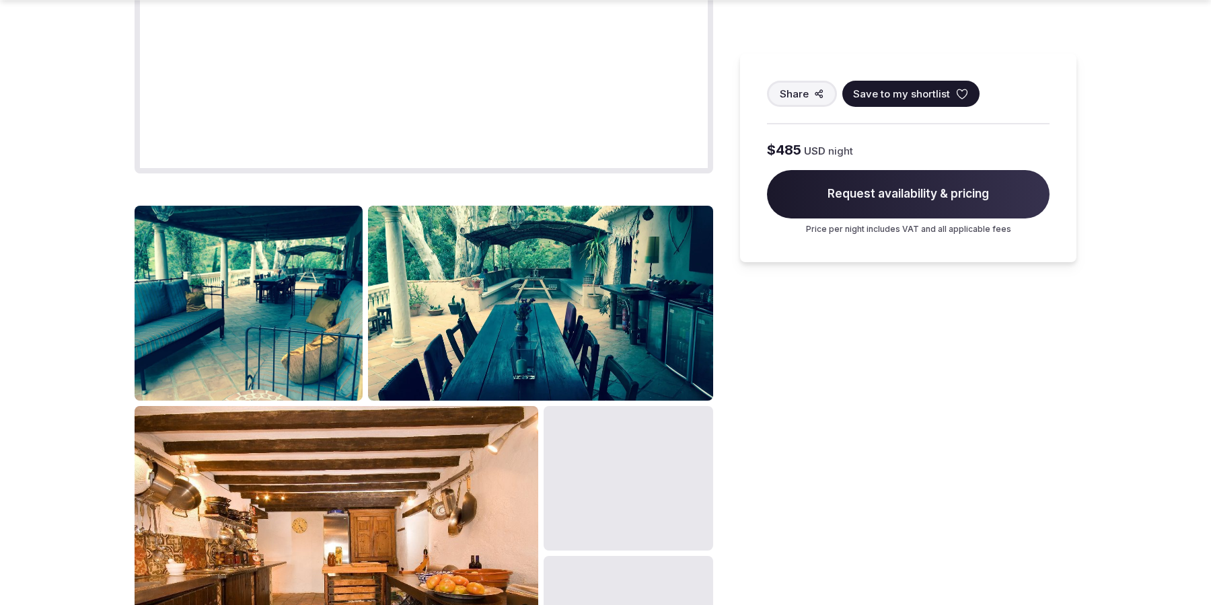
scroll to position [1691, 0]
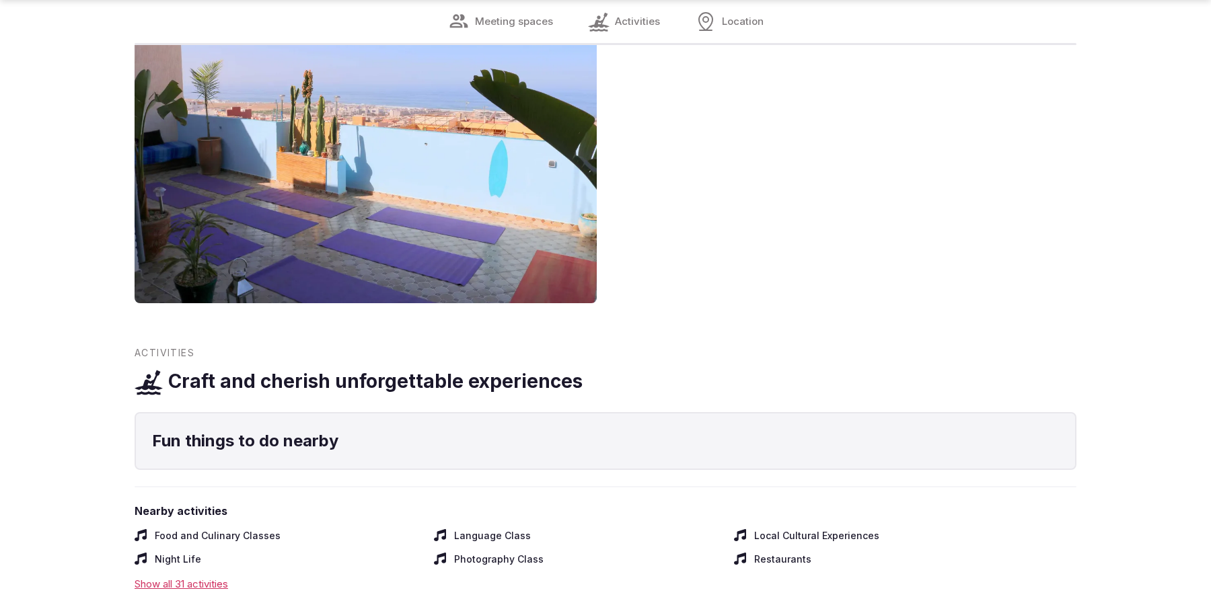
scroll to position [1646, 0]
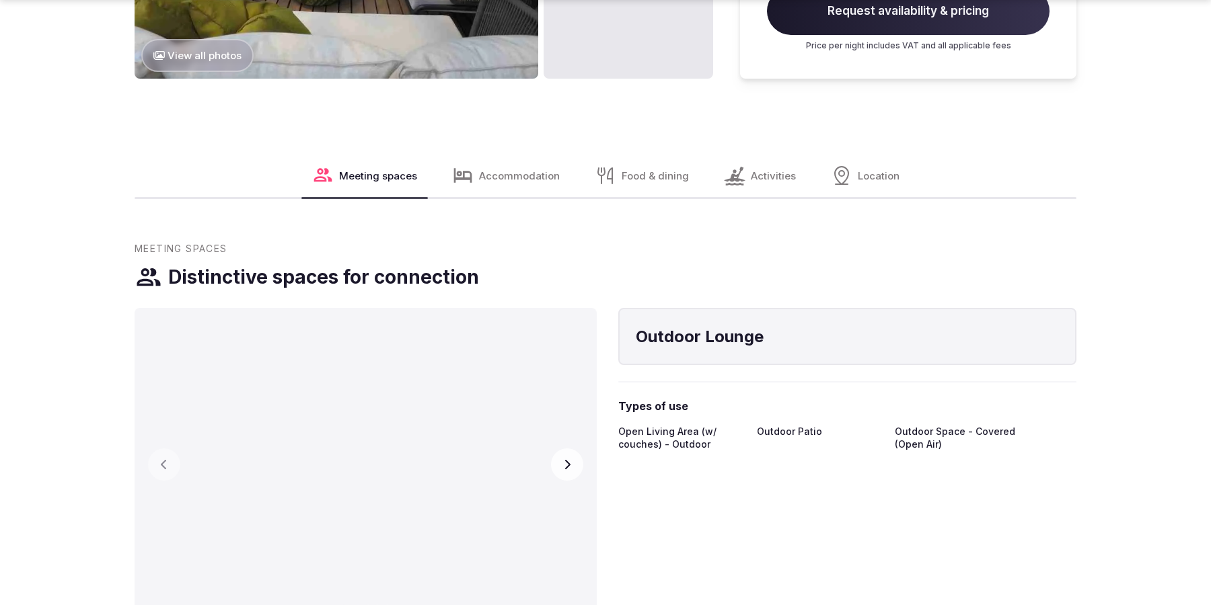
scroll to position [2268, 0]
